Goal: Information Seeking & Learning: Check status

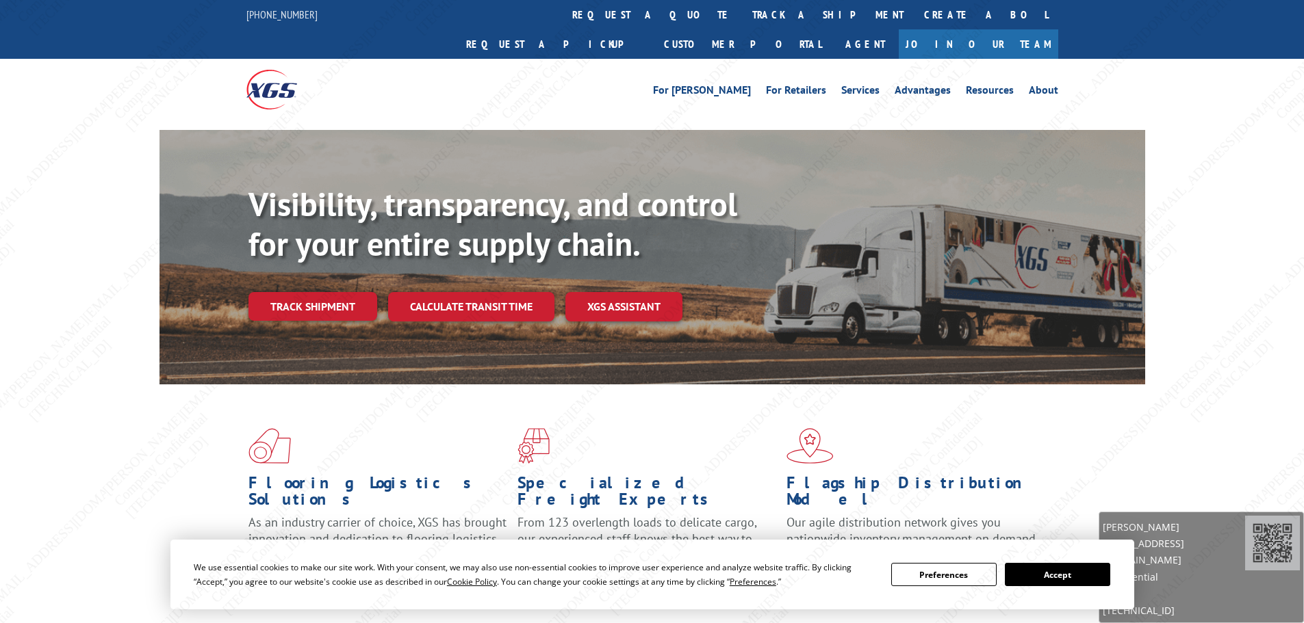
click at [333, 292] on link "Track shipment" at bounding box center [312, 306] width 129 height 29
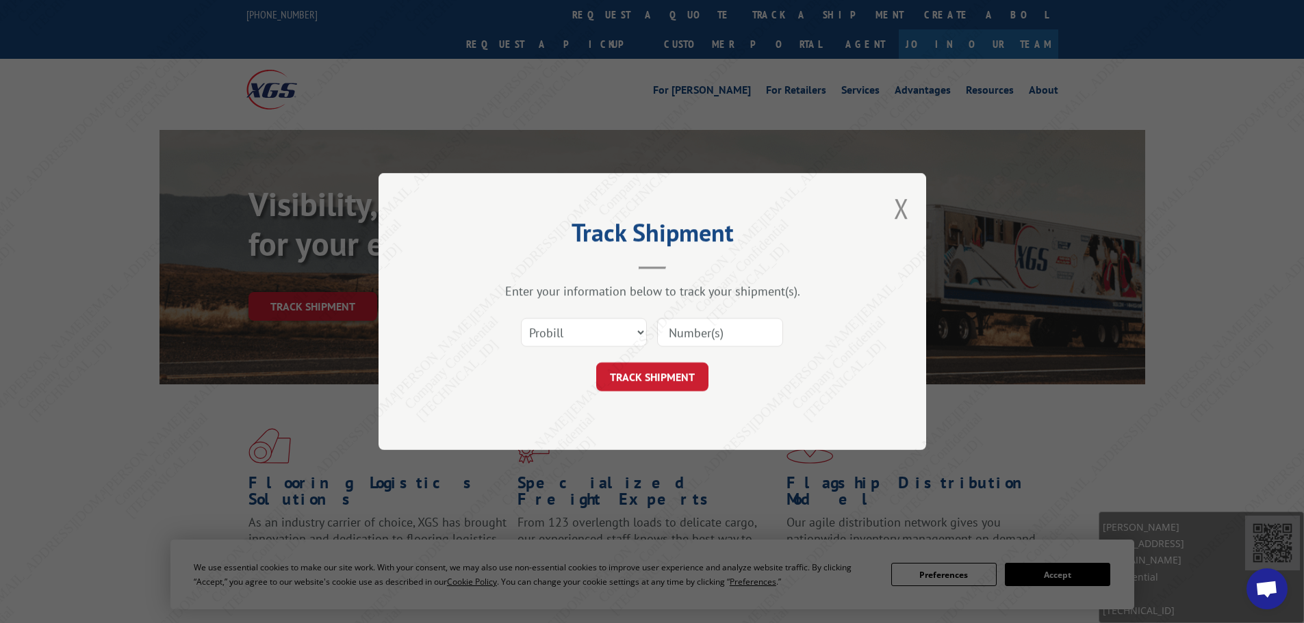
click at [708, 332] on input at bounding box center [720, 332] width 126 height 29
paste input "17501757"
type input "17501757"
click at [641, 372] on button "TRACK SHIPMENT" at bounding box center [652, 377] width 112 height 29
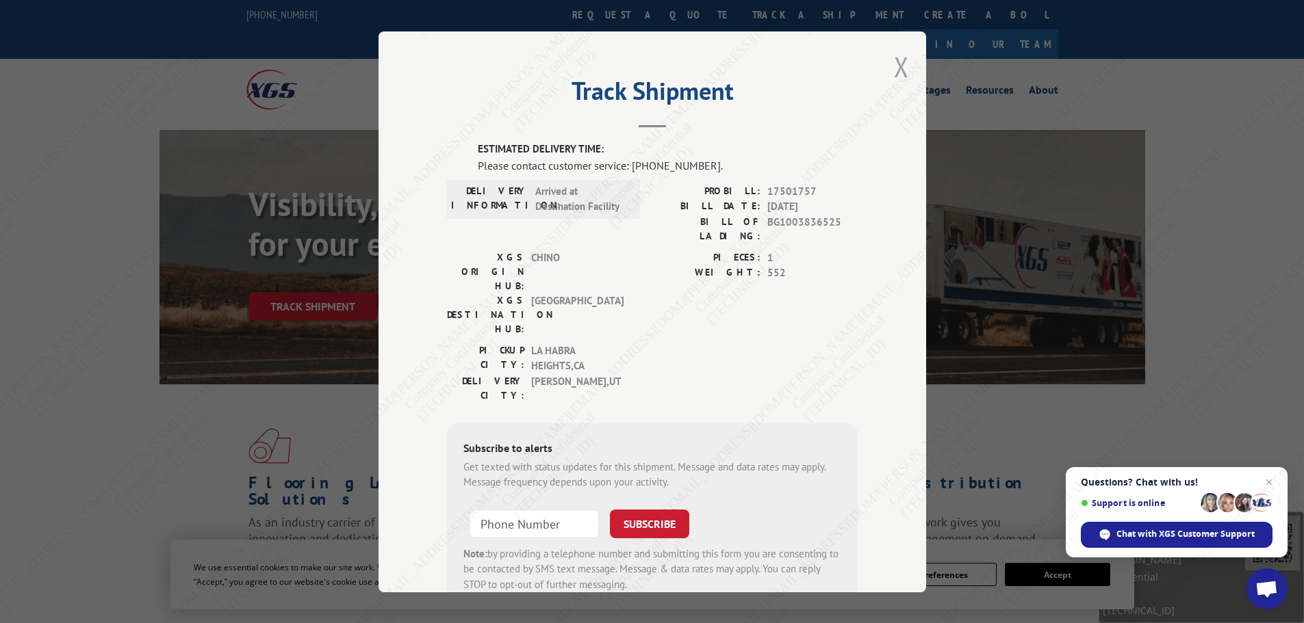
click at [894, 57] on button "Close modal" at bounding box center [901, 67] width 15 height 36
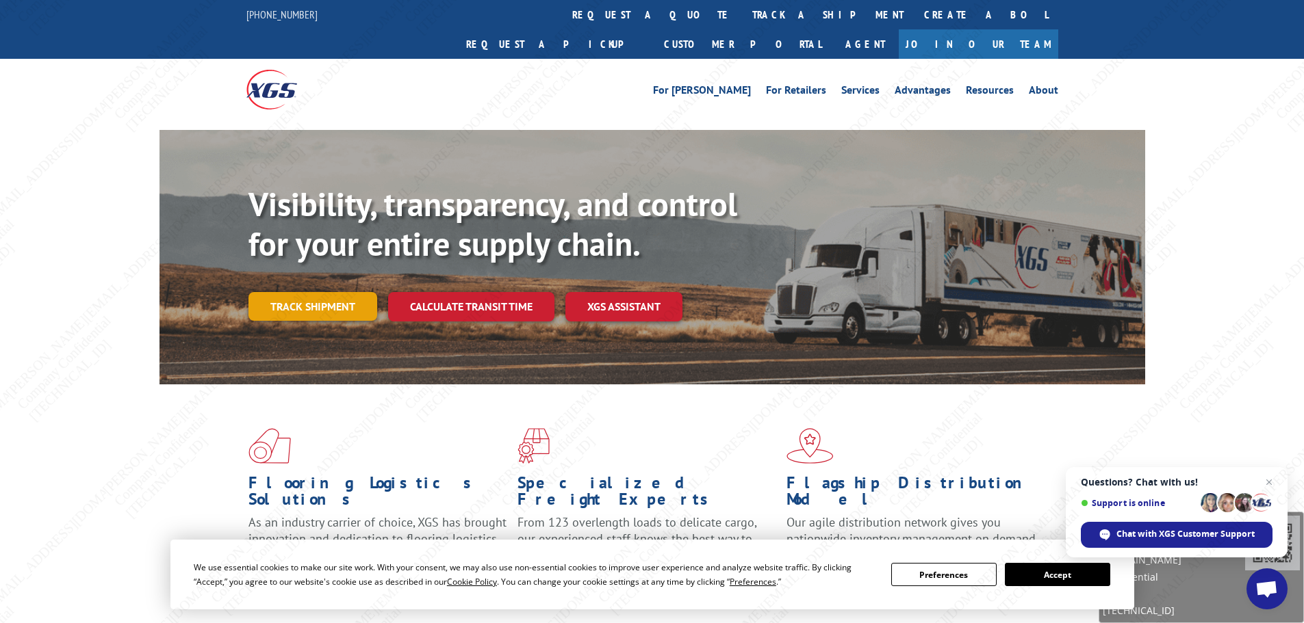
click at [323, 292] on link "Track shipment" at bounding box center [312, 306] width 129 height 29
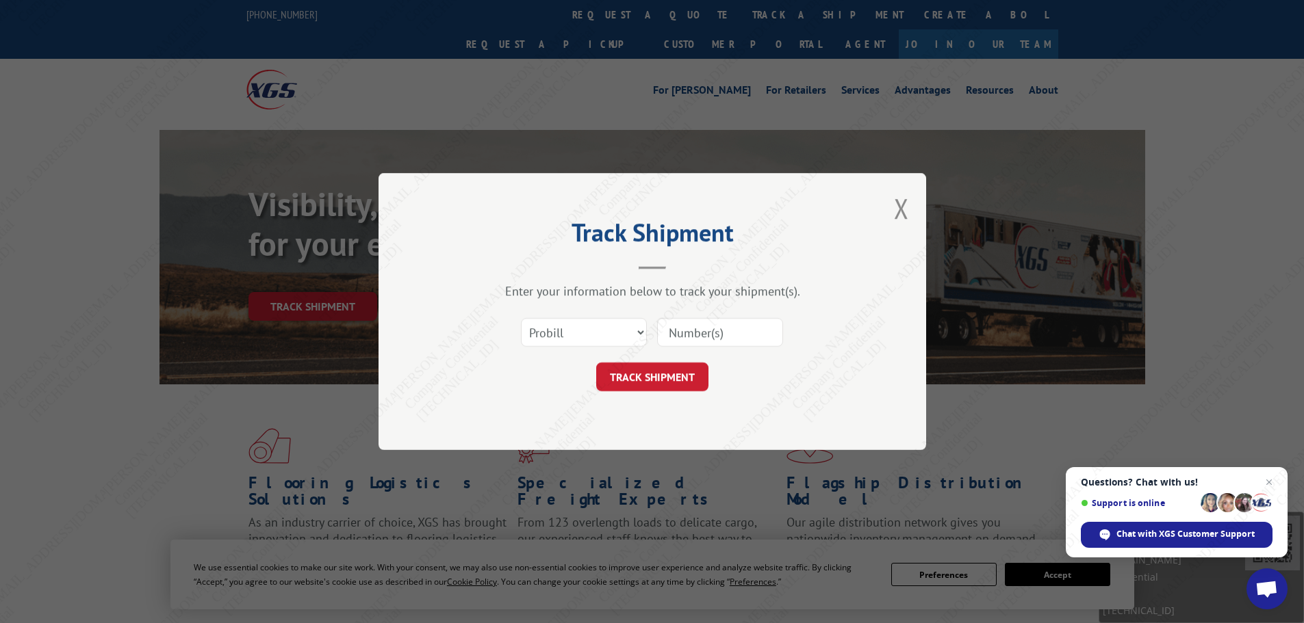
click at [699, 332] on input at bounding box center [720, 332] width 126 height 29
paste input "17501663"
type input "17501663"
click at [678, 370] on button "TRACK SHIPMENT" at bounding box center [652, 377] width 112 height 29
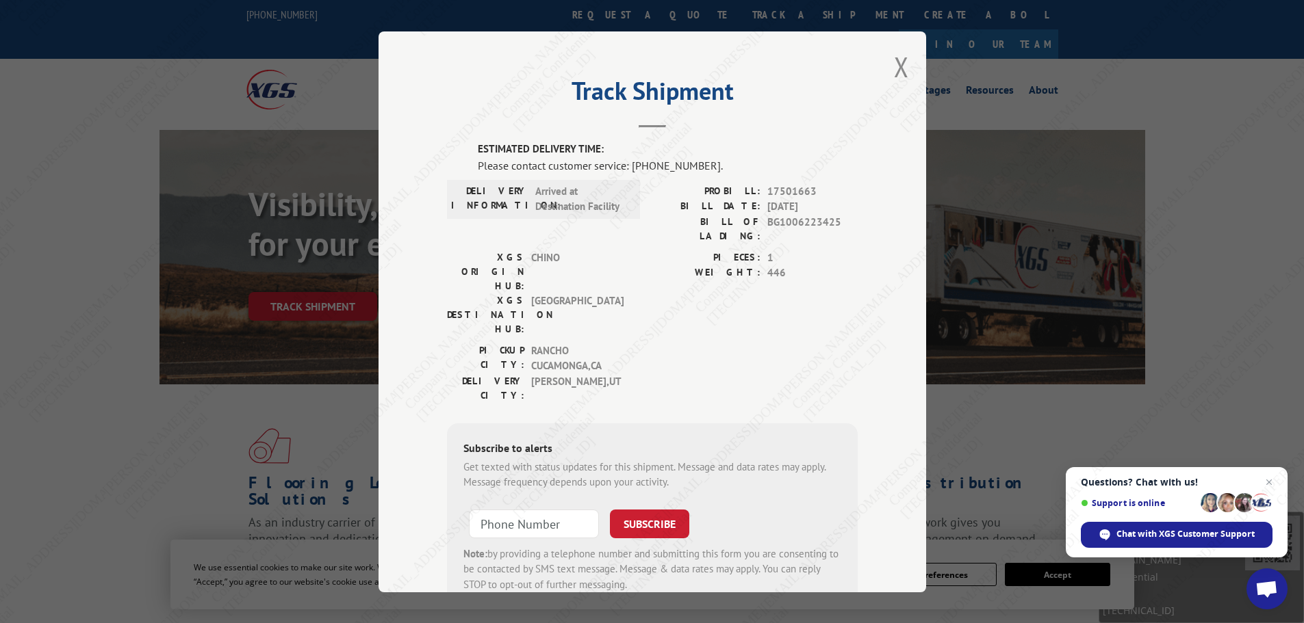
click at [896, 69] on button "Close modal" at bounding box center [901, 67] width 15 height 36
